Goal: Task Accomplishment & Management: Manage account settings

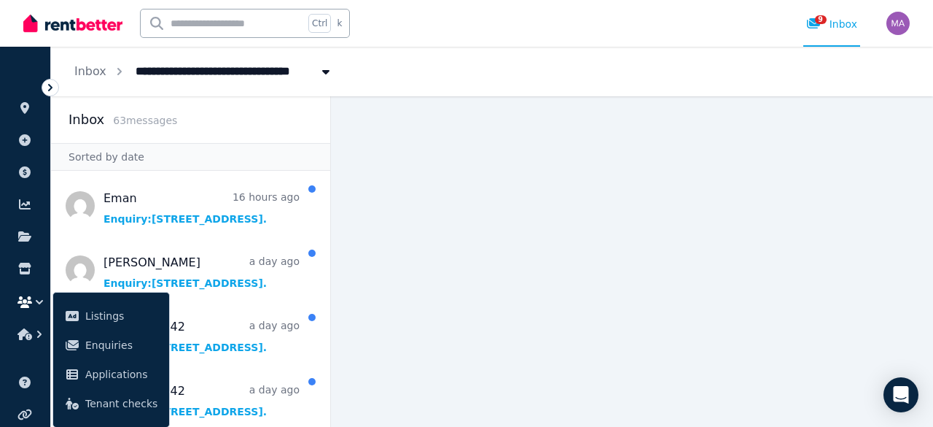
click at [404, 253] on main at bounding box center [632, 261] width 602 height 330
click at [26, 109] on icon at bounding box center [24, 108] width 9 height 12
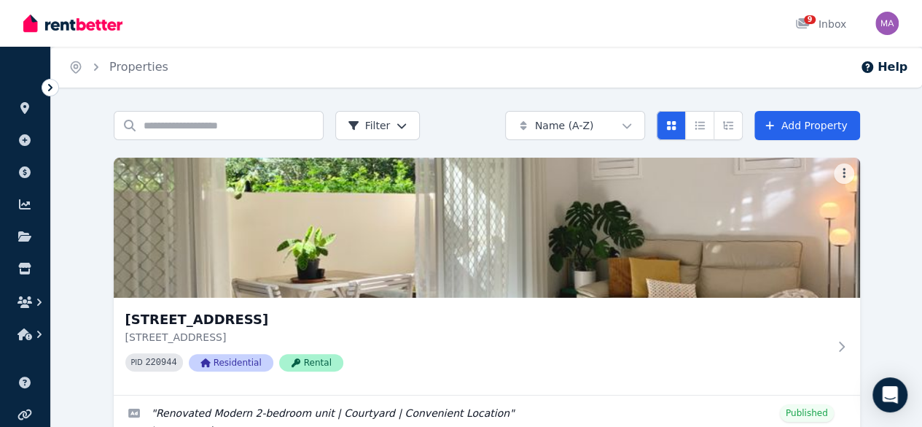
scroll to position [139, 0]
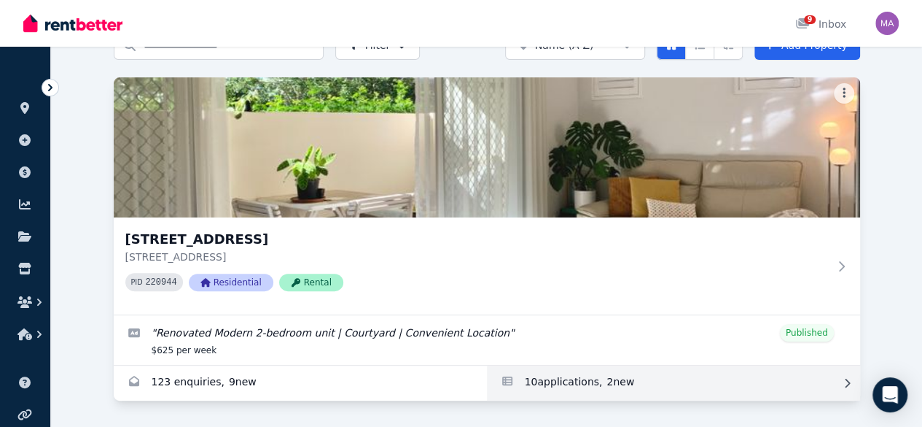
click at [487, 366] on link "Applications for Unit 1 11/13 Calder Road, Rydalmere" at bounding box center [673, 382] width 373 height 35
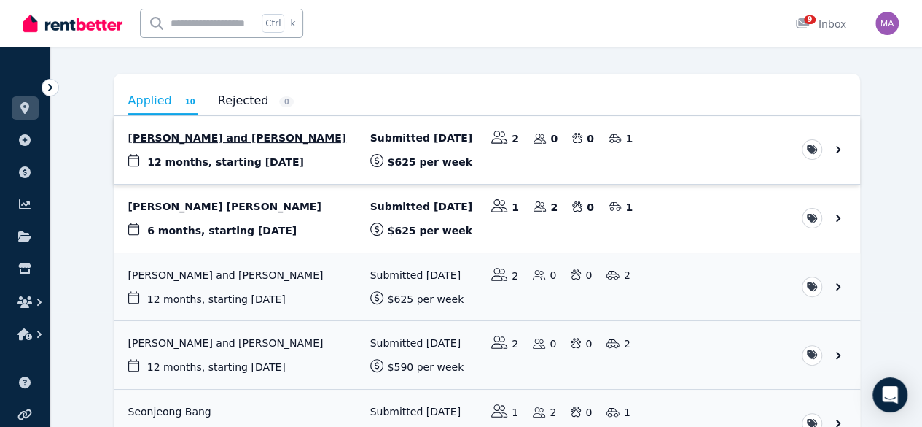
scroll to position [114, 0]
click at [160, 137] on link "View application: Allison Yee and Joshua Yee" at bounding box center [487, 151] width 747 height 68
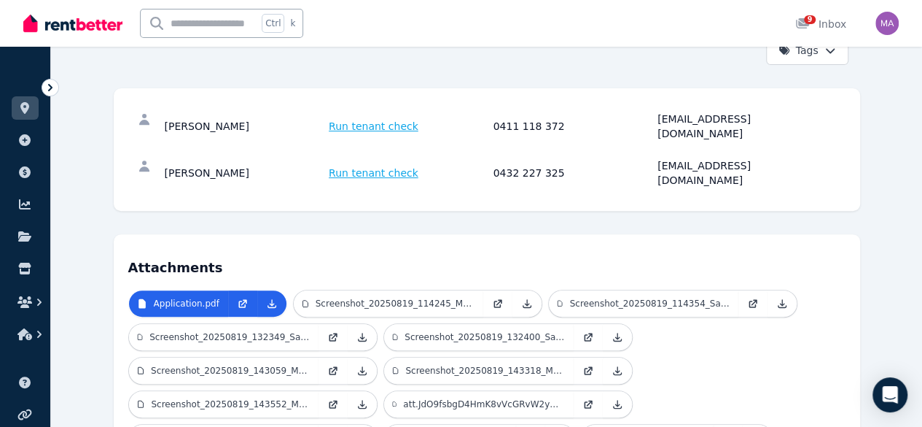
scroll to position [227, 0]
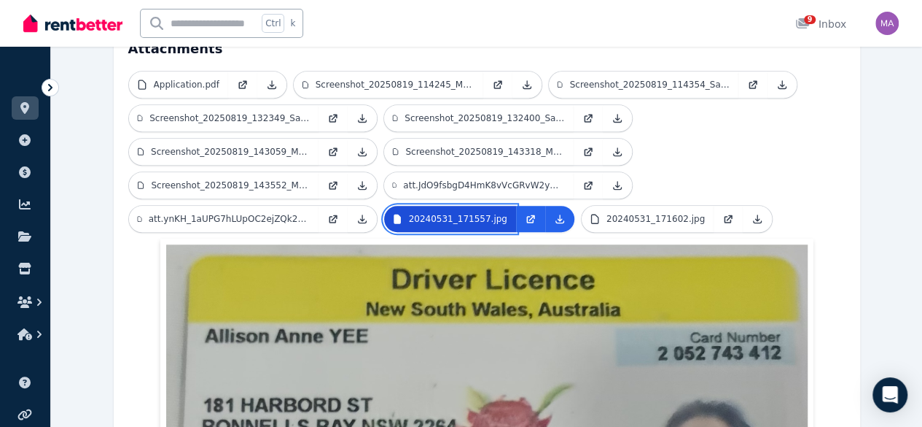
scroll to position [446, 0]
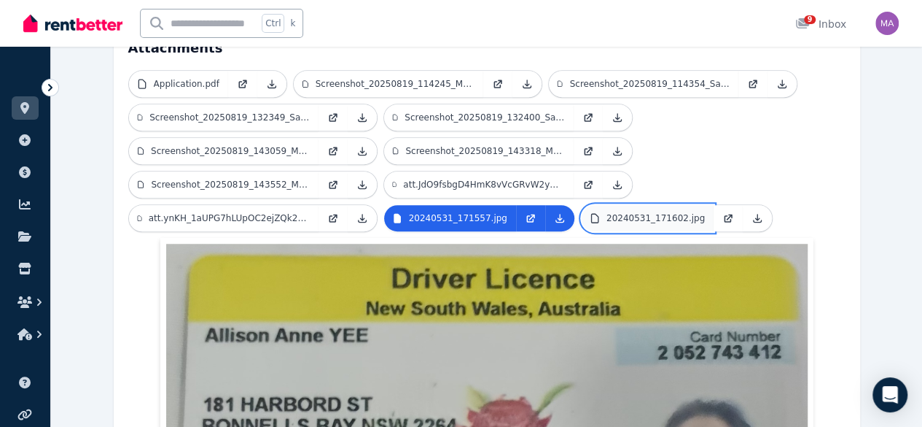
click at [612, 212] on p "20240531_171602.jpg" at bounding box center [656, 218] width 98 height 12
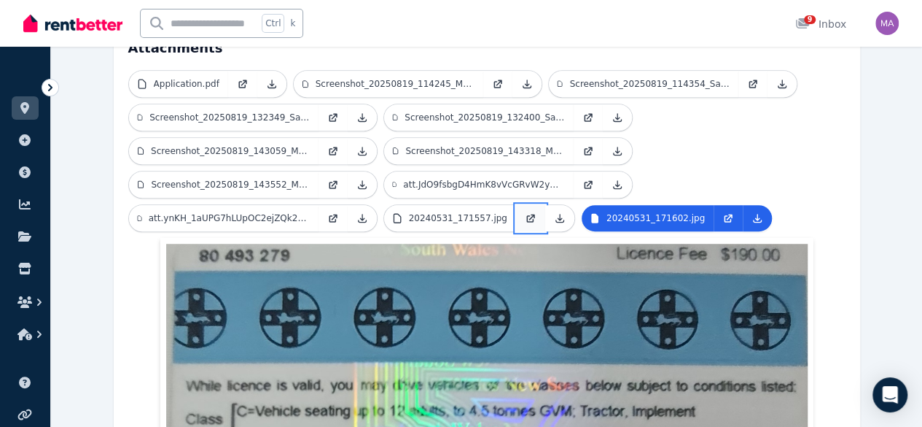
click at [516, 205] on link at bounding box center [530, 218] width 29 height 26
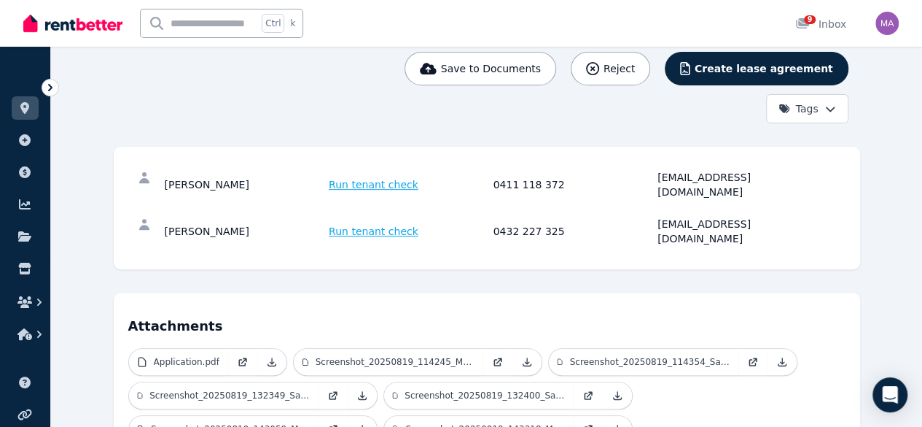
scroll to position [169, 0]
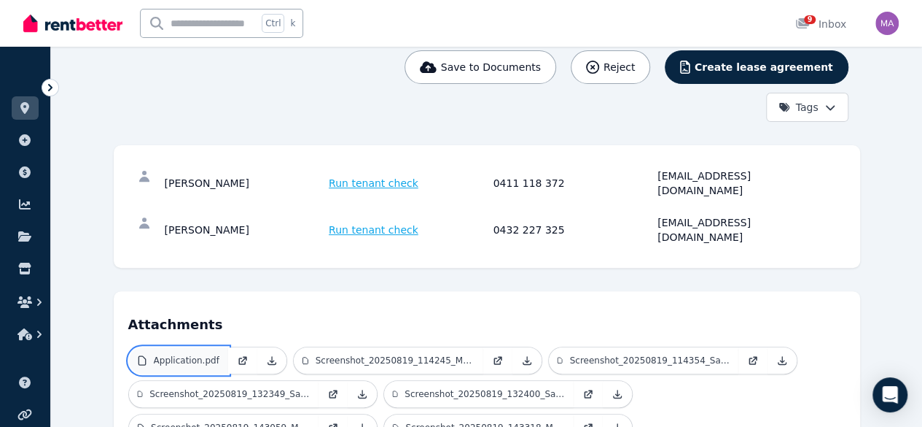
click at [154, 354] on p "Application.pdf" at bounding box center [187, 360] width 66 height 12
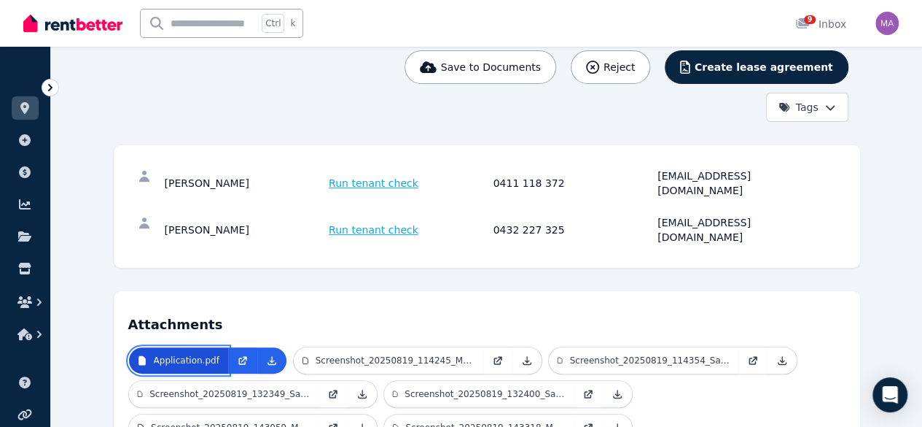
click at [154, 354] on p "Application.pdf" at bounding box center [187, 360] width 66 height 12
click at [129, 347] on link "Application.pdf" at bounding box center [178, 360] width 99 height 26
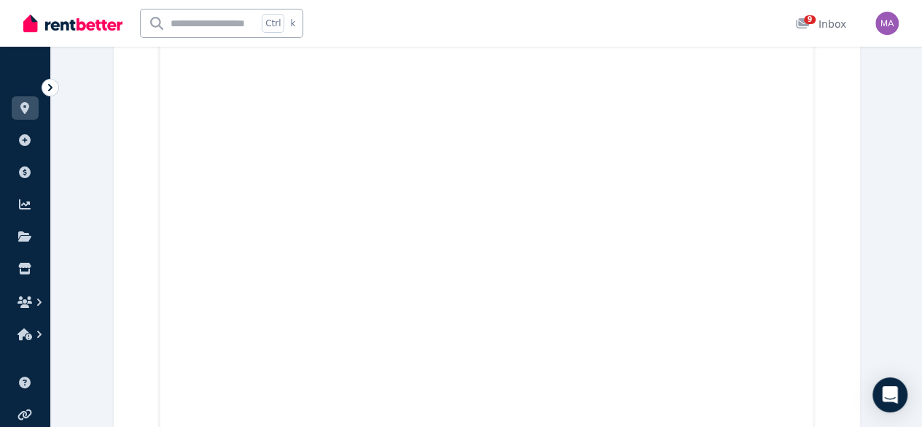
scroll to position [1490, 0]
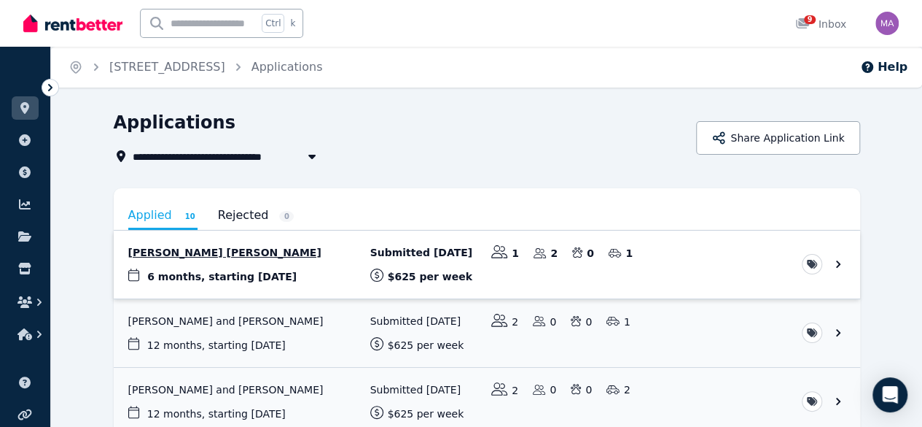
click at [209, 251] on link "View application: Ana Karina Navarro Barrera" at bounding box center [487, 264] width 747 height 68
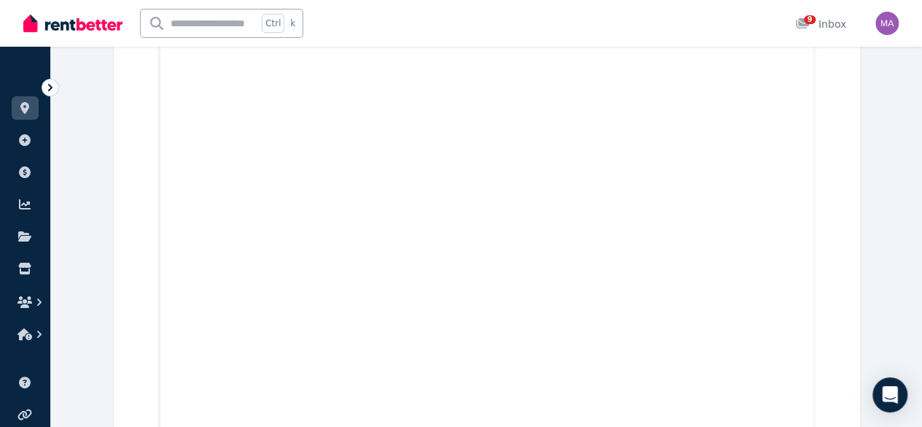
scroll to position [3191, 0]
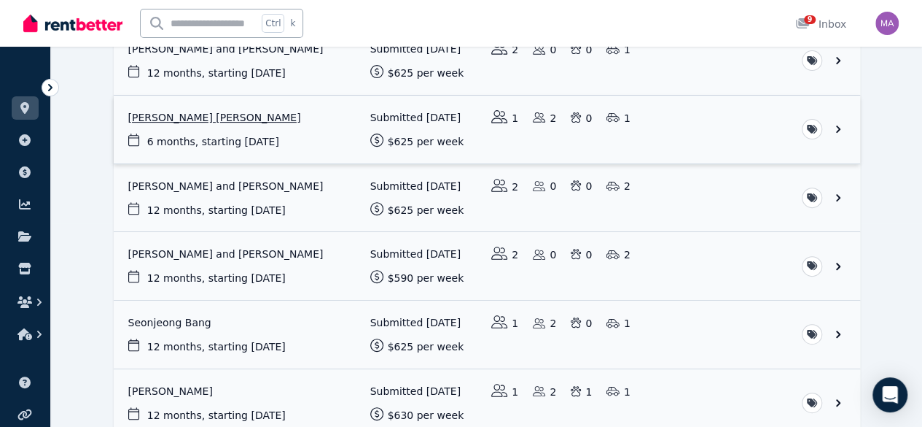
scroll to position [205, 0]
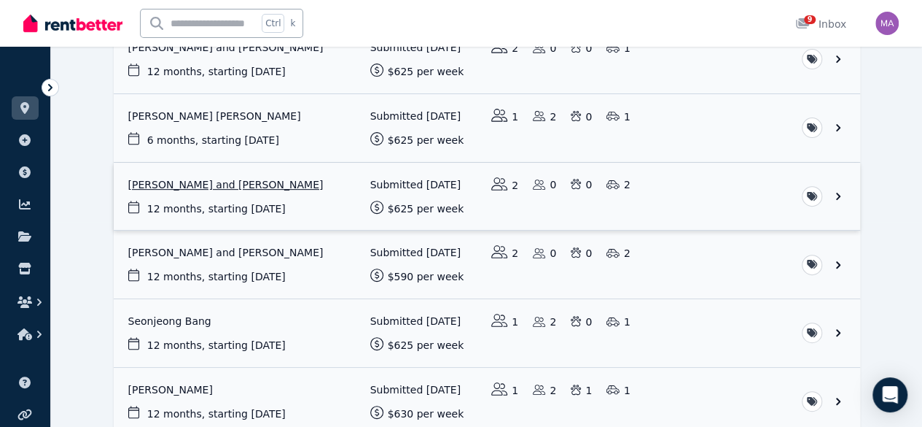
click at [251, 201] on link "View application: Lokitha Sivakumaran and Goutham Chandru" at bounding box center [487, 197] width 747 height 68
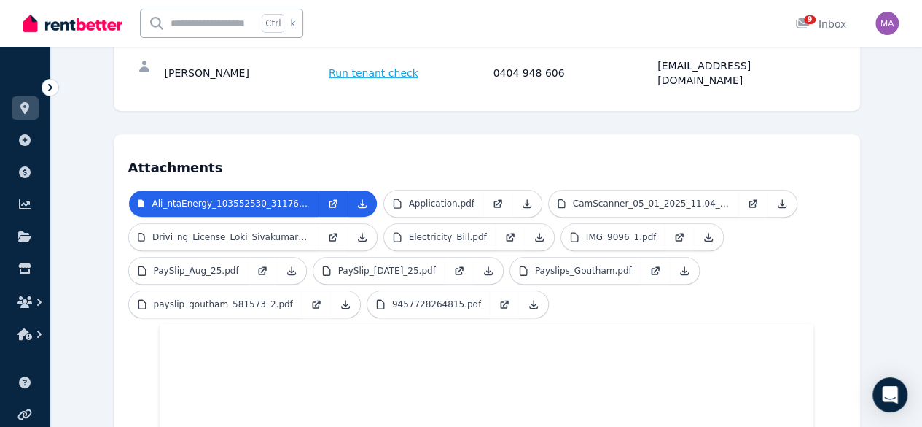
scroll to position [324, 0]
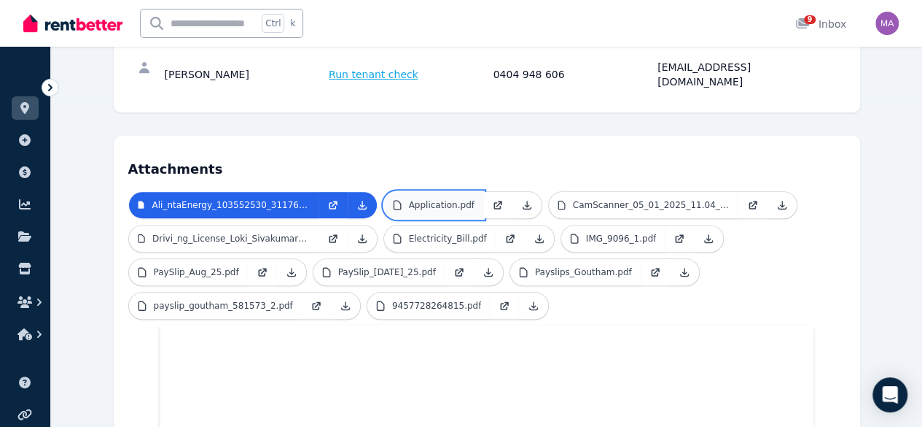
click at [385, 192] on link "Application.pdf" at bounding box center [433, 205] width 99 height 26
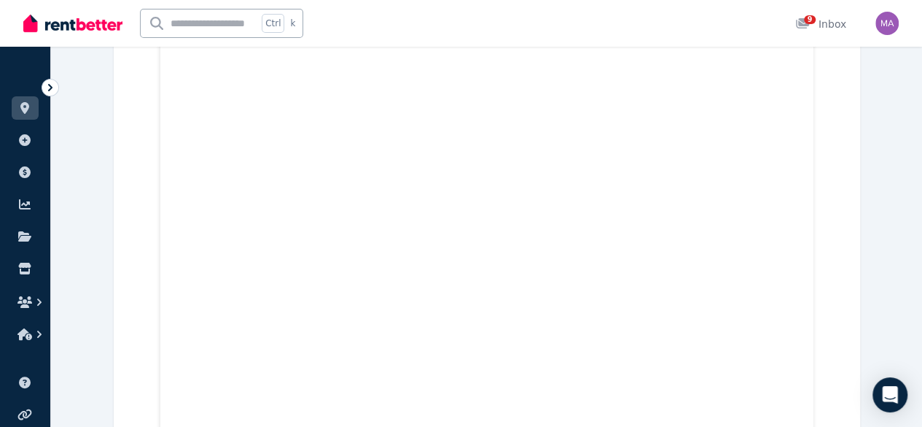
scroll to position [1471, 0]
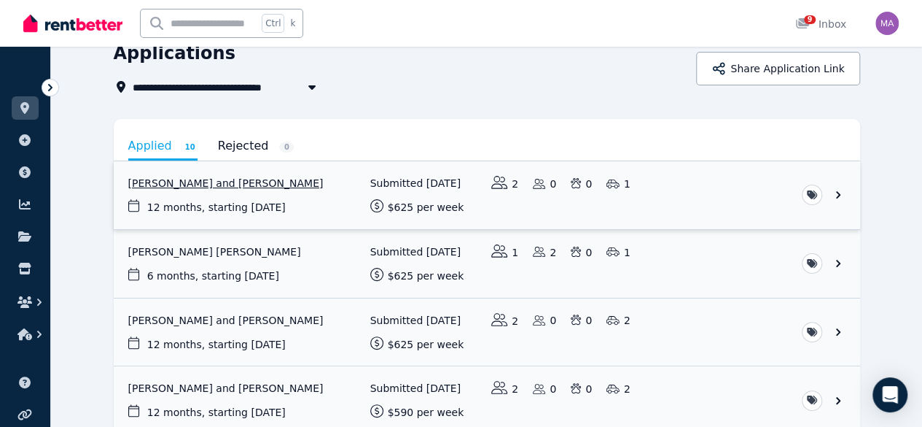
scroll to position [69, 0]
click at [140, 180] on link "View application: Allison Yee and Joshua Yee" at bounding box center [487, 196] width 747 height 68
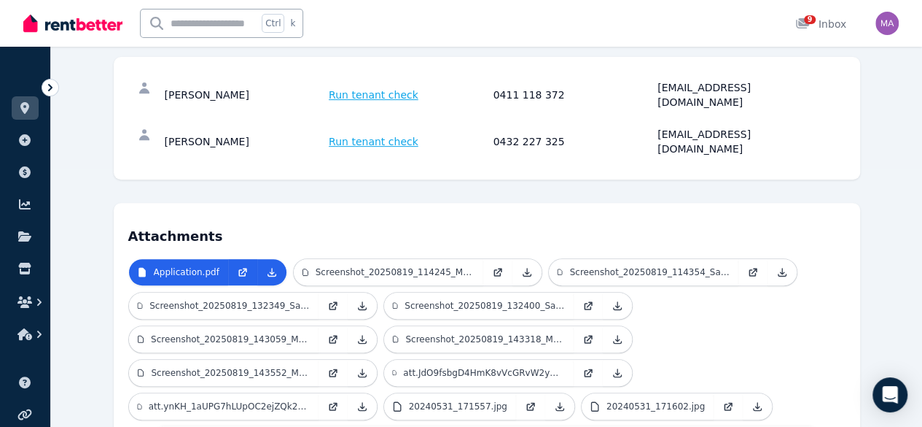
scroll to position [260, 0]
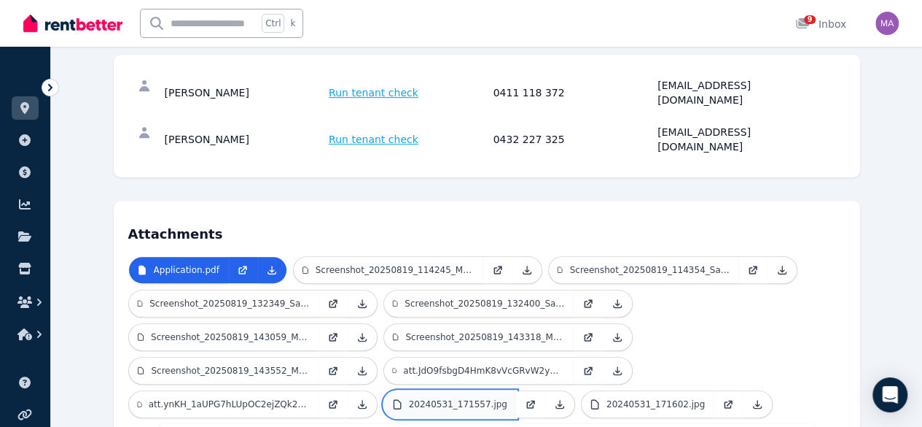
click at [422, 391] on link "20240531_171557.jpg" at bounding box center [450, 404] width 132 height 26
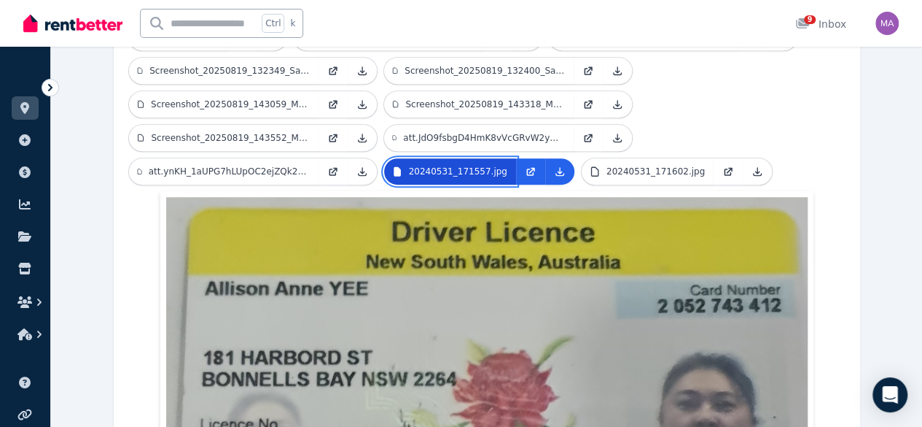
scroll to position [495, 0]
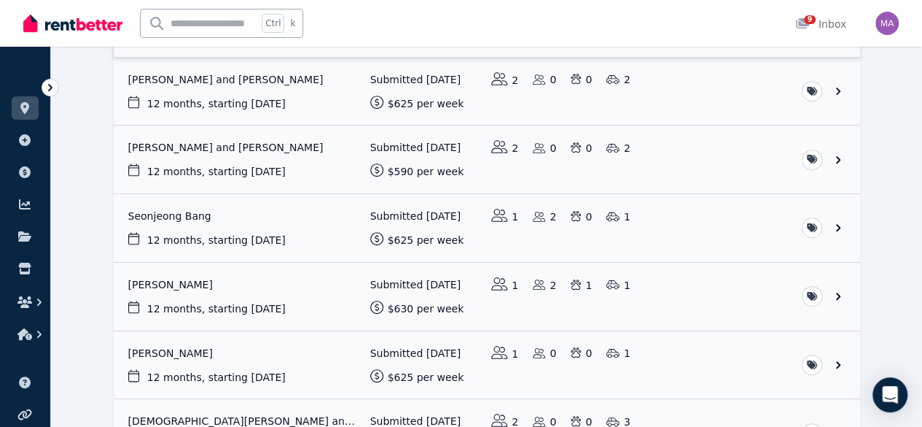
scroll to position [314, 0]
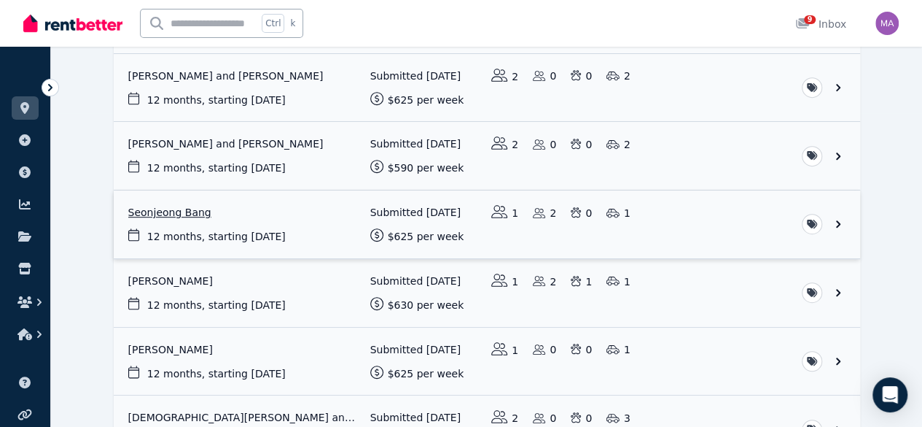
click at [118, 211] on link "View application: Seonjeong Bang" at bounding box center [487, 224] width 747 height 68
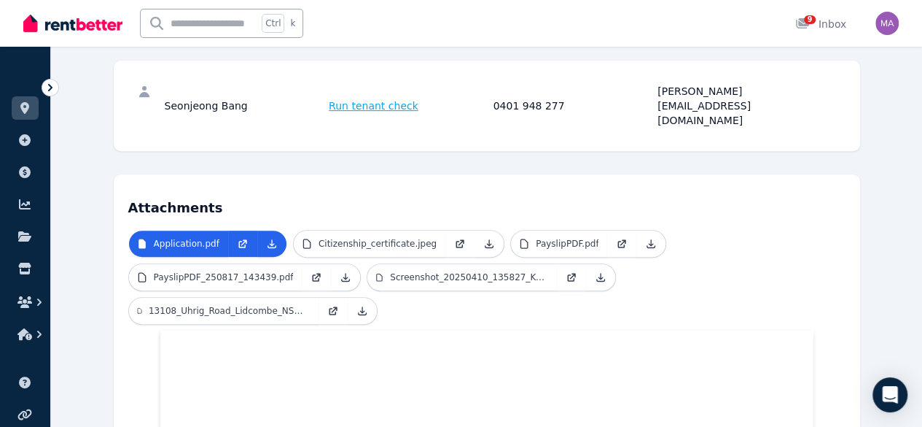
scroll to position [242, 0]
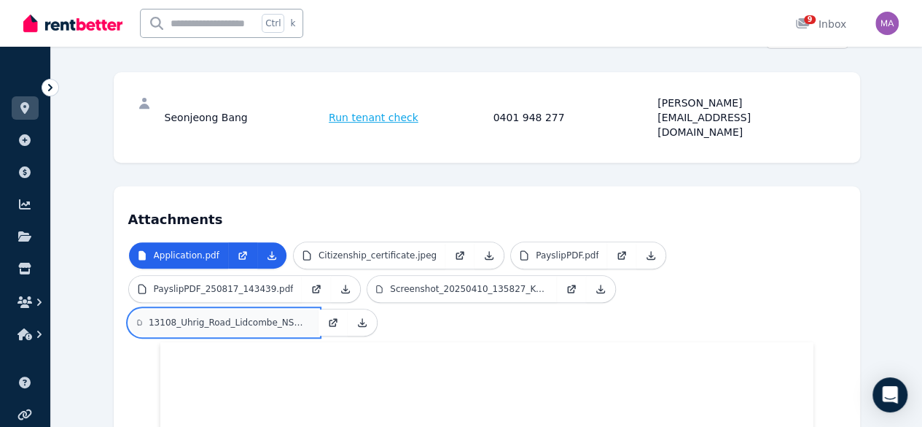
click at [319, 309] on link "13108_Uhrig_Road_Lidcombe_NSW_2141_250817_143654.pdf" at bounding box center [224, 322] width 190 height 26
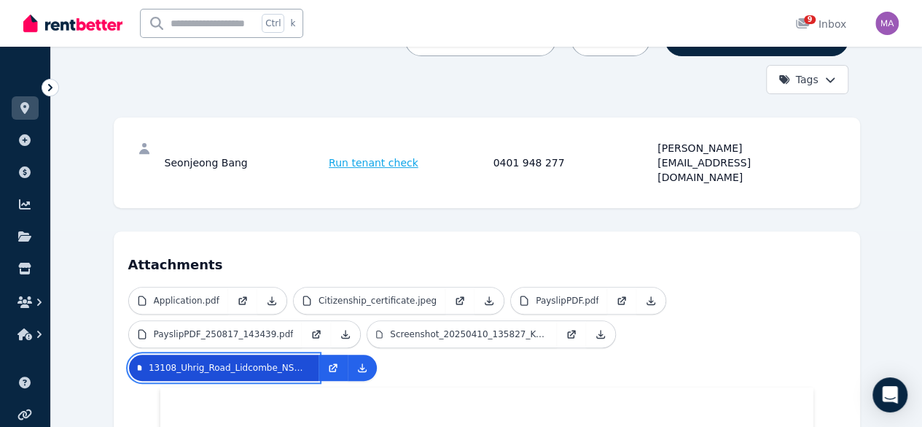
scroll to position [198, 0]
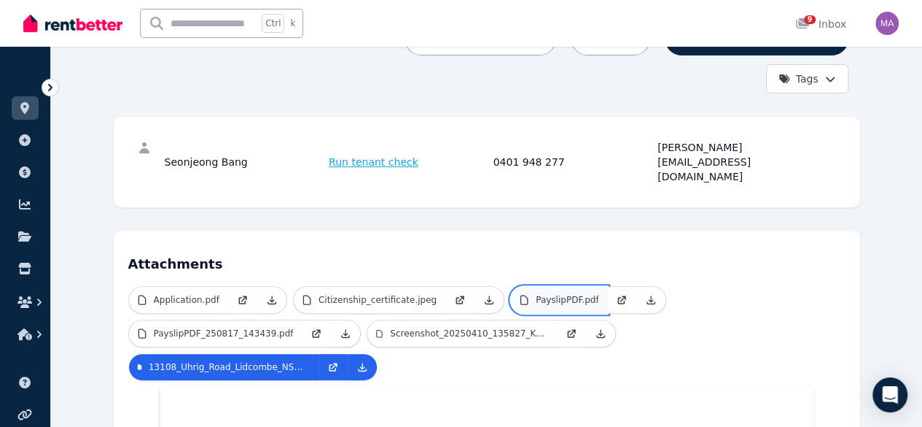
click at [536, 294] on p "PayslipPDF.pdf" at bounding box center [567, 300] width 63 height 12
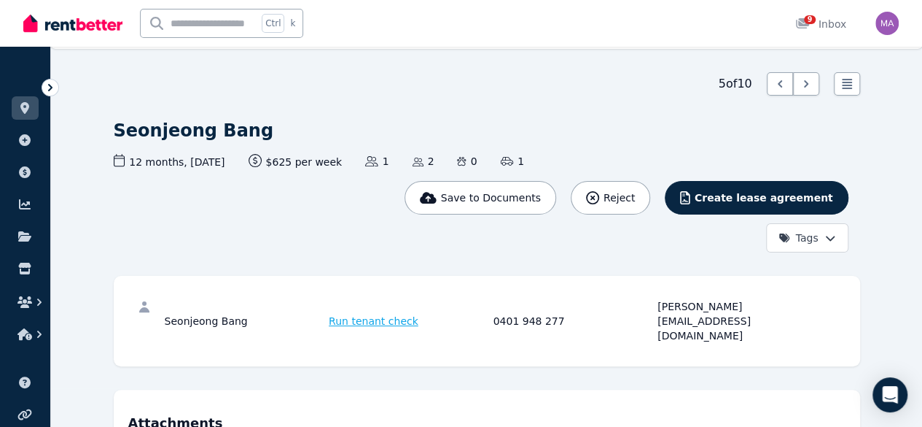
scroll to position [0, 0]
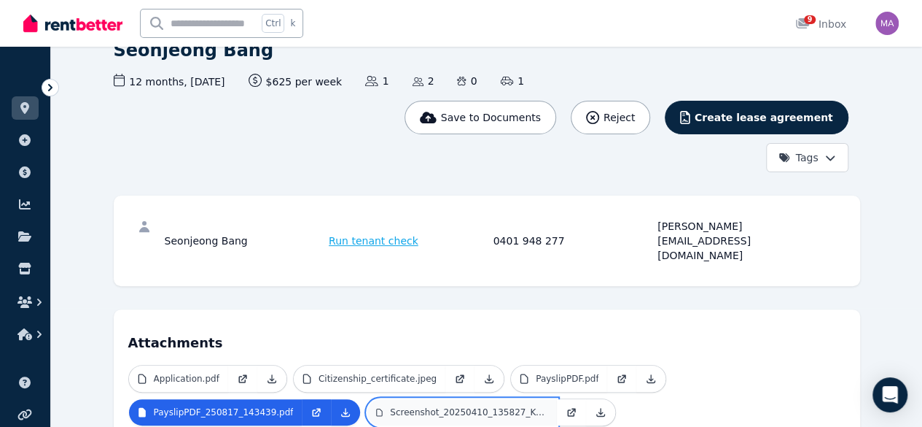
click at [390, 406] on p "Screenshot_20250410_135827_KakaoTalk.jpg" at bounding box center [469, 412] width 158 height 12
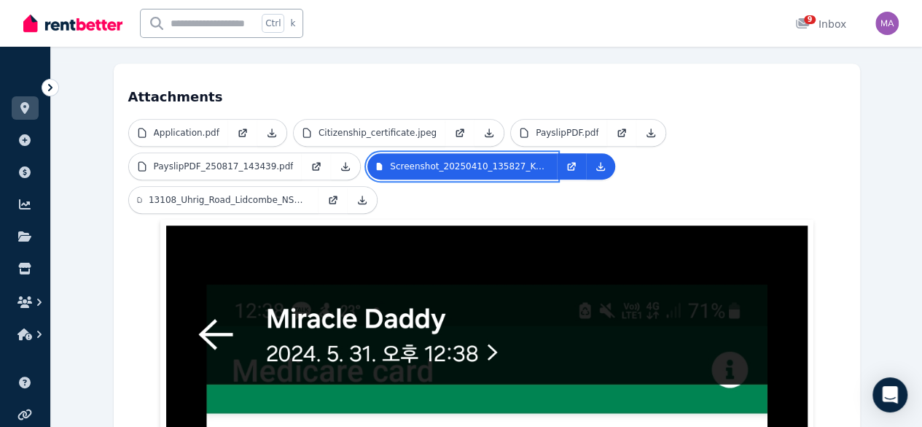
scroll to position [329, 0]
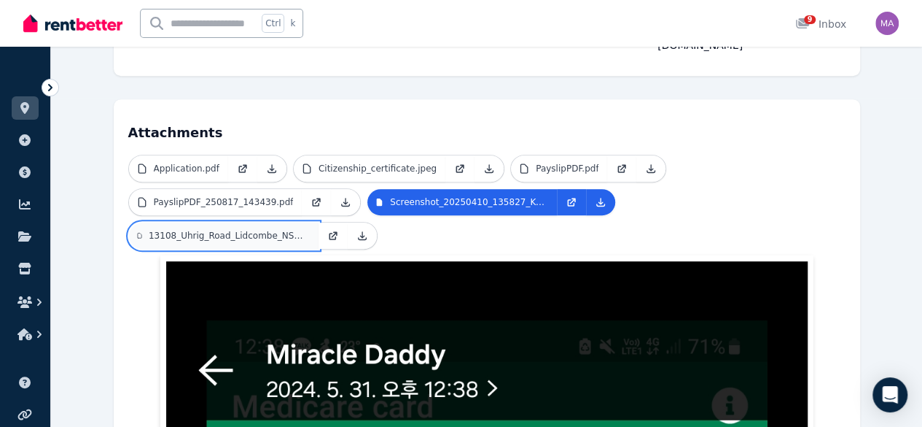
click at [310, 230] on p "13108_Uhrig_Road_Lidcombe_NSW_2141_250817_143654.pdf" at bounding box center [229, 236] width 161 height 12
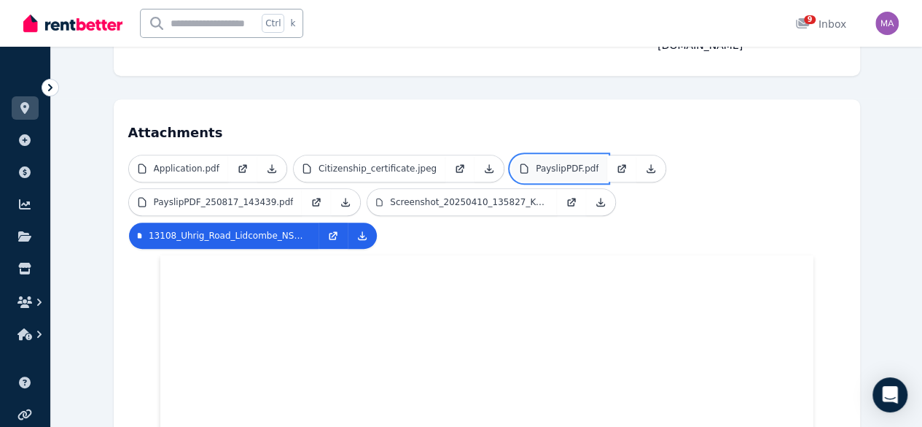
click at [536, 163] on p "PayslipPDF.pdf" at bounding box center [567, 169] width 63 height 12
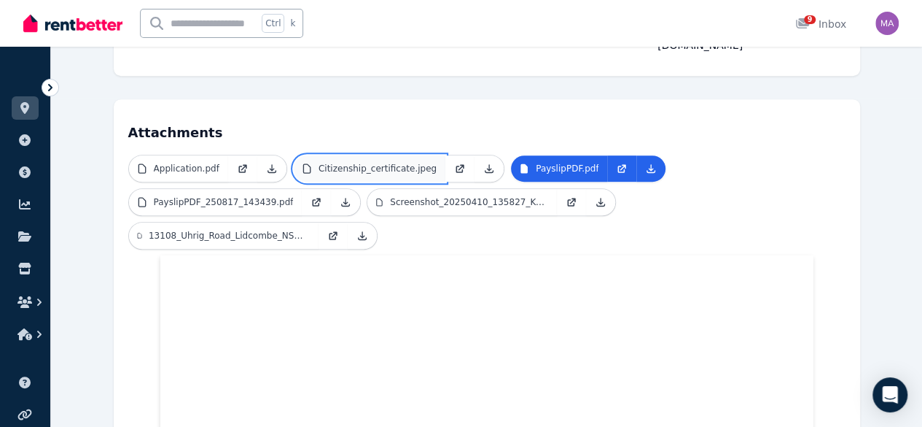
click at [294, 155] on link "Citizenship_certificate.jpeg" at bounding box center [370, 168] width 152 height 26
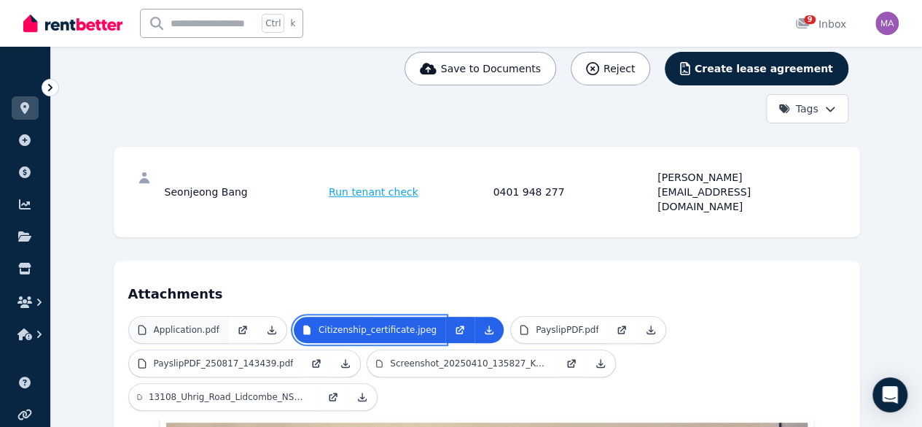
scroll to position [166, 0]
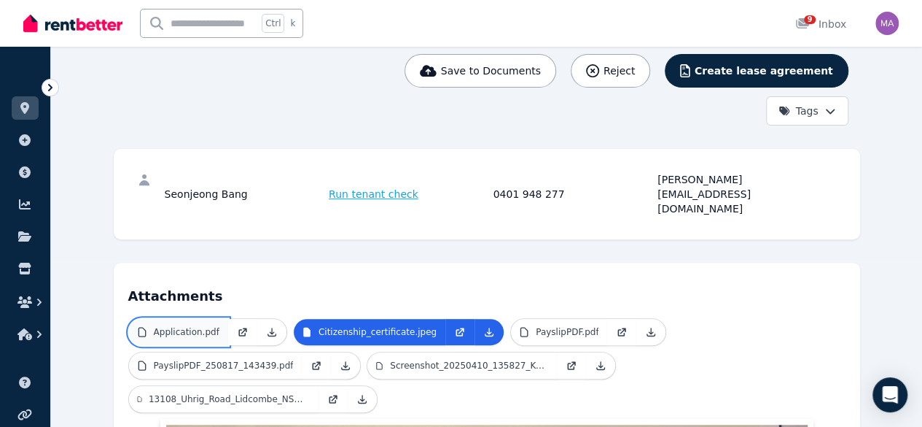
click at [134, 319] on link "Application.pdf" at bounding box center [178, 332] width 99 height 26
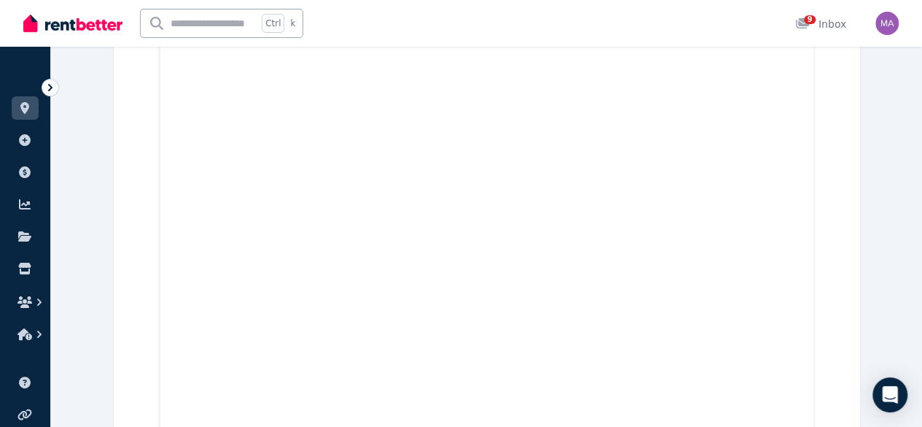
scroll to position [3535, 0]
